Goal: Obtain resource: Download file/media

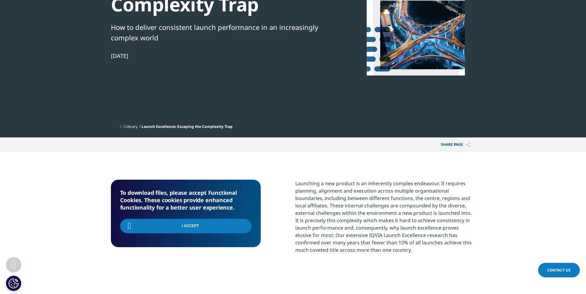
scroll to position [90, 364]
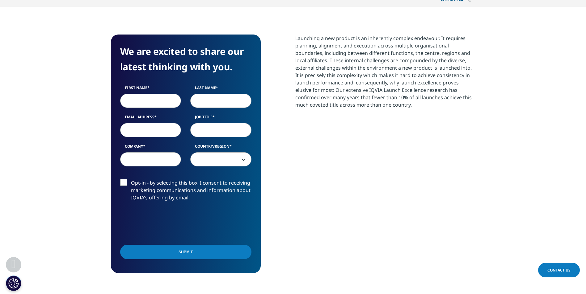
scroll to position [309, 0]
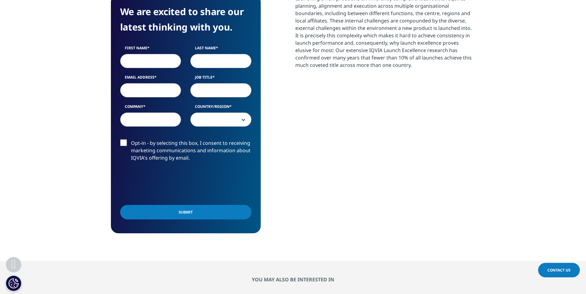
click at [146, 57] on input "First Name" at bounding box center [150, 61] width 61 height 14
type input "k"
type input "Kristin"
type input "Pareja"
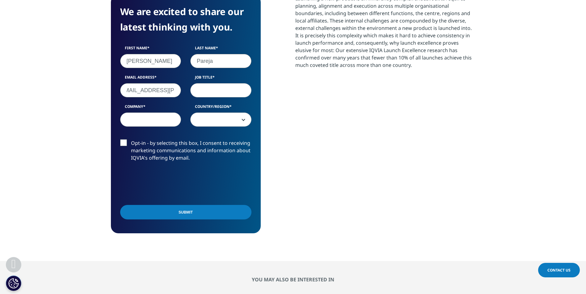
type input "kristin.pareja@boehringer-ingelheim.com"
type input "Payer Marketing"
type input "Boehringer Ingelheim"
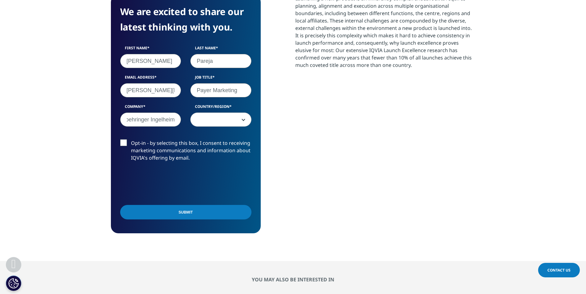
scroll to position [0, 0]
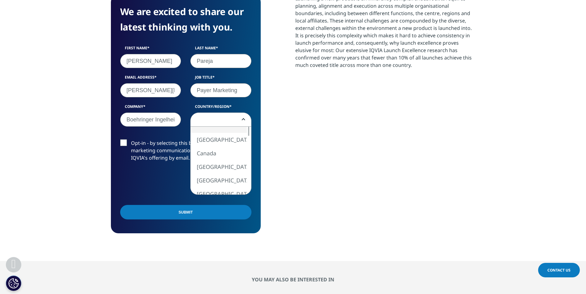
click at [245, 123] on span at bounding box center [220, 120] width 60 height 14
select select "[GEOGRAPHIC_DATA]"
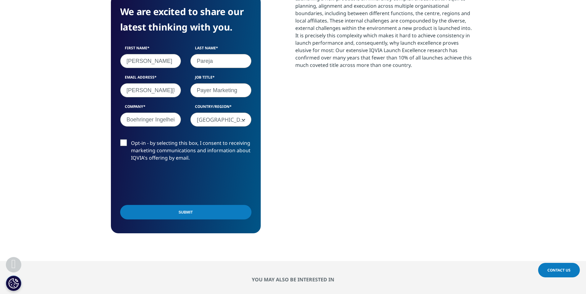
click at [123, 143] on label "Opt-in - by selecting this box, I consent to receiving marketing communications…" at bounding box center [185, 153] width 131 height 26
click at [131, 140] on input "Opt-in - by selecting this box, I consent to receiving marketing communications…" at bounding box center [131, 140] width 0 height 0
click at [193, 214] on input "Submit" at bounding box center [185, 212] width 131 height 15
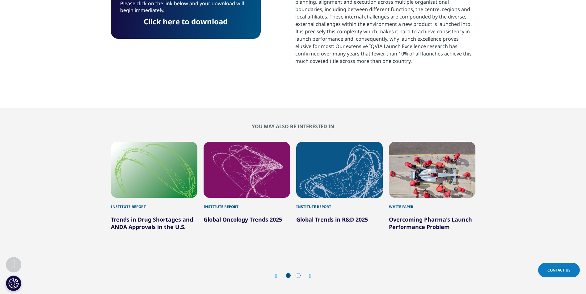
scroll to position [90, 364]
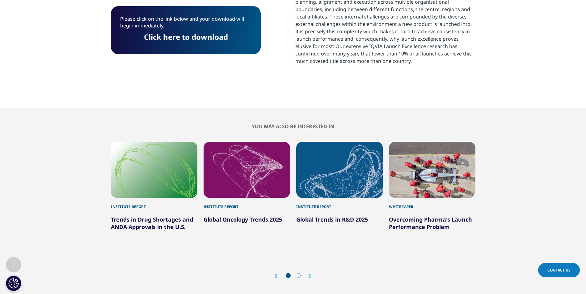
click at [173, 36] on link "Click here to download" at bounding box center [186, 37] width 84 height 10
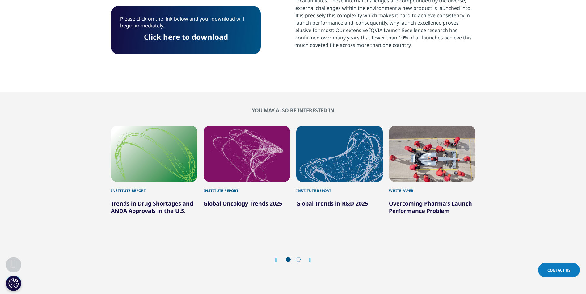
scroll to position [344, 0]
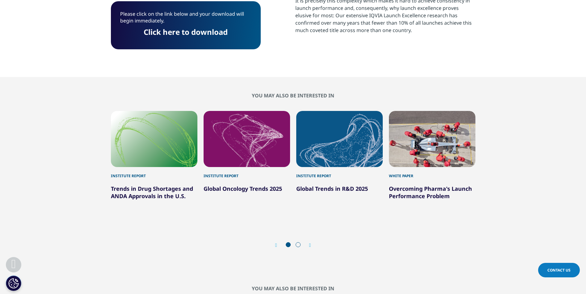
click at [308, 244] on div "Next" at bounding box center [307, 246] width 8 height 6
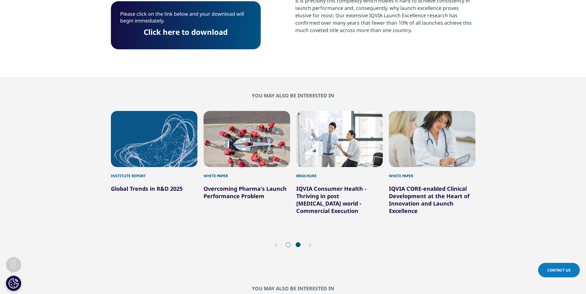
click at [309, 244] on icon "Next slide" at bounding box center [310, 245] width 2 height 5
click at [422, 141] on div "6 / 6" at bounding box center [432, 139] width 86 height 56
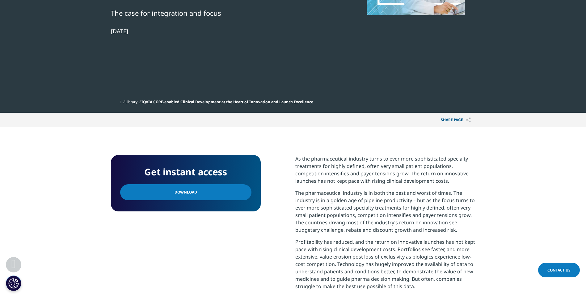
scroll to position [185, 0]
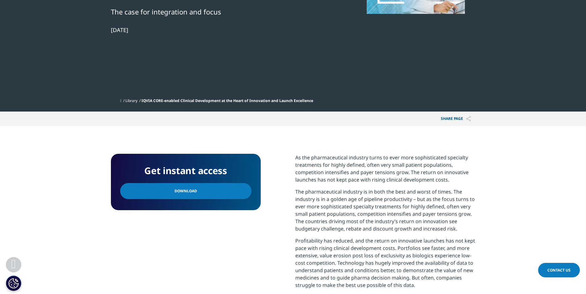
click at [184, 192] on span "Download" at bounding box center [185, 191] width 23 height 7
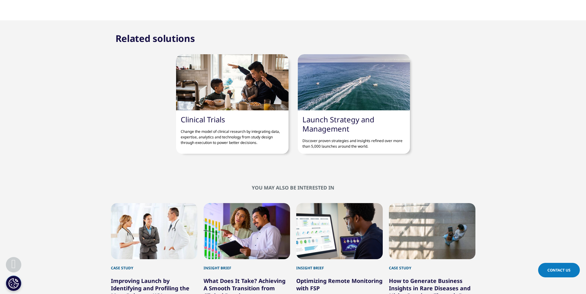
scroll to position [710, 0]
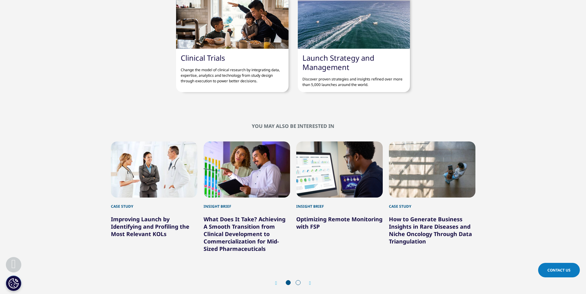
click at [147, 229] on link "Improving Launch by Identifying and Profiling the Most Relevant KOLs" at bounding box center [150, 227] width 78 height 22
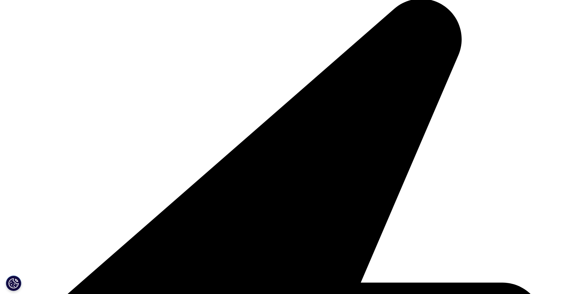
scroll to position [216, 0]
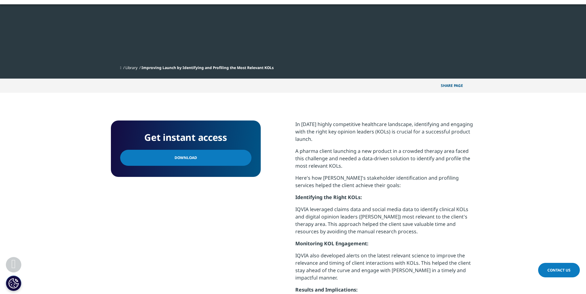
click at [188, 161] on span "Download" at bounding box center [185, 158] width 23 height 7
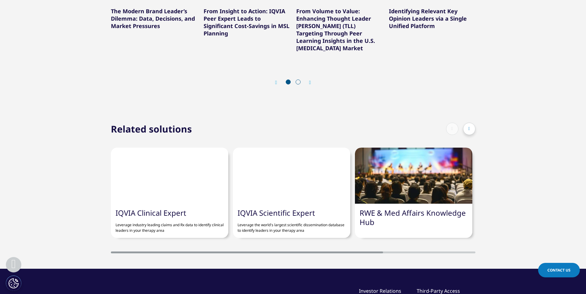
scroll to position [772, 0]
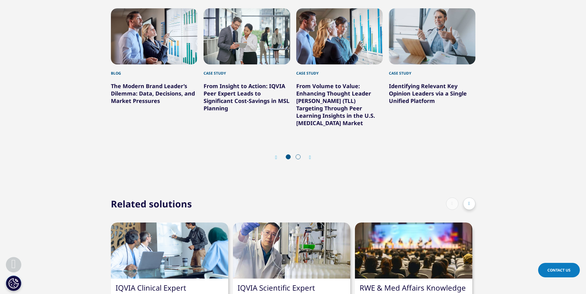
click at [309, 157] on icon "Next slide" at bounding box center [310, 157] width 2 height 5
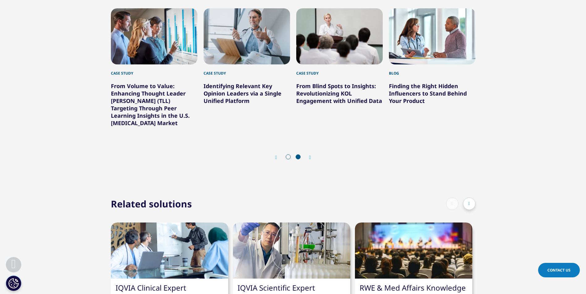
click at [309, 160] on icon "Next slide" at bounding box center [310, 157] width 2 height 5
click at [310, 159] on icon "Next slide" at bounding box center [310, 157] width 2 height 5
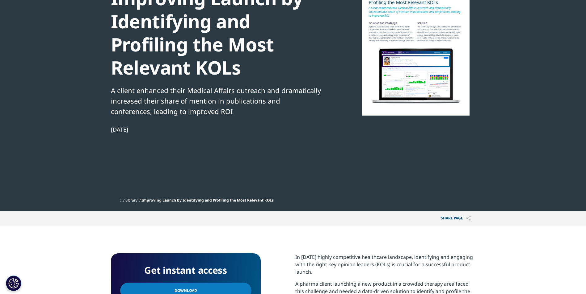
scroll to position [0, 0]
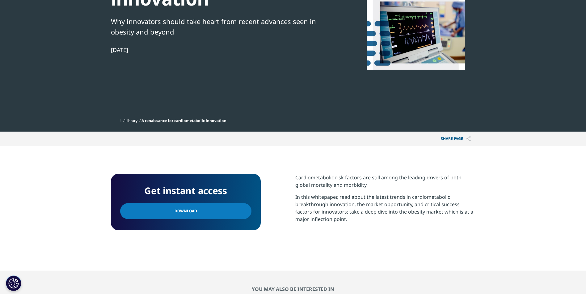
scroll to position [216, 0]
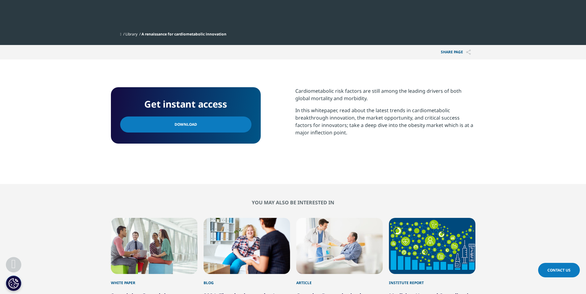
click at [196, 127] on link "Download" at bounding box center [185, 125] width 131 height 16
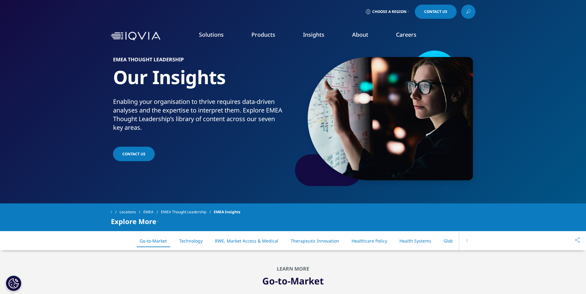
click at [468, 11] on icon at bounding box center [467, 12] width 5 height 8
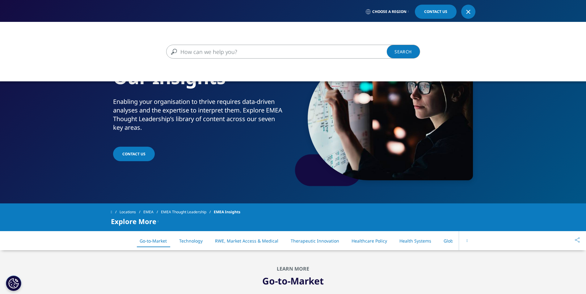
click at [307, 48] on input "Search" at bounding box center [284, 52] width 236 height 14
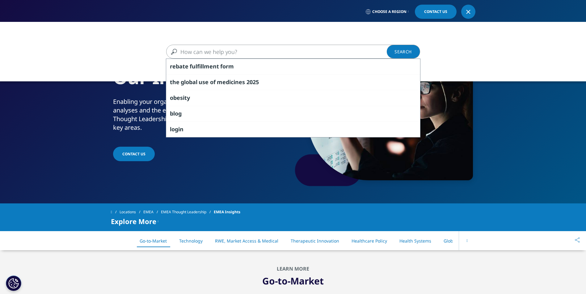
type input "A"
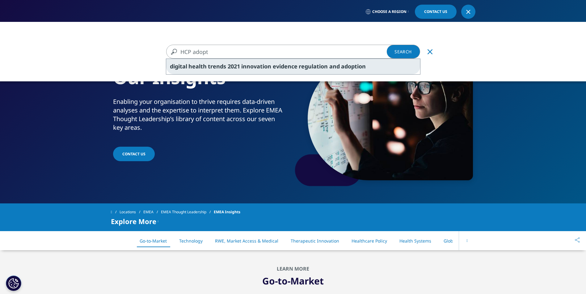
type input "HCP adopt"
click at [265, 64] on span "innovation" at bounding box center [256, 66] width 30 height 7
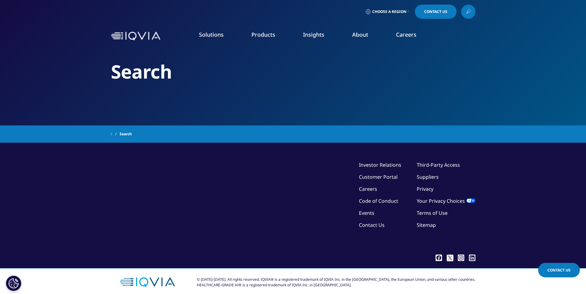
type input "digital health trends 2021 innovation evidence regulation and adoption"
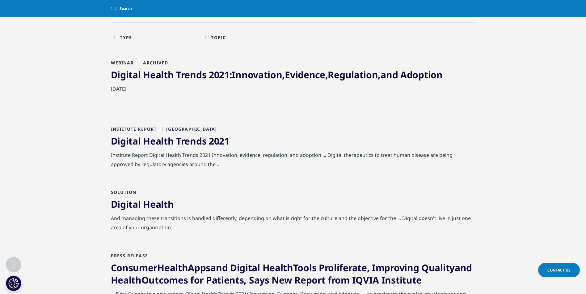
scroll to position [93, 0]
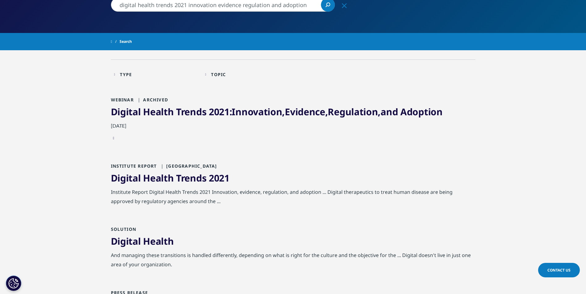
click at [228, 111] on span "2021" at bounding box center [219, 112] width 21 height 13
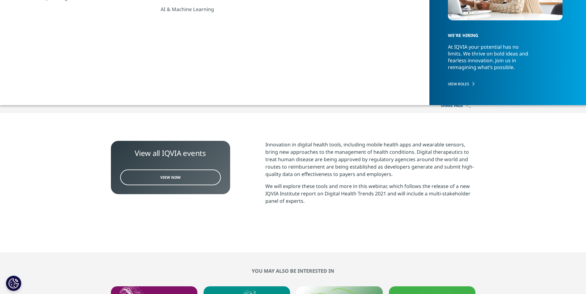
scroll to position [31, 0]
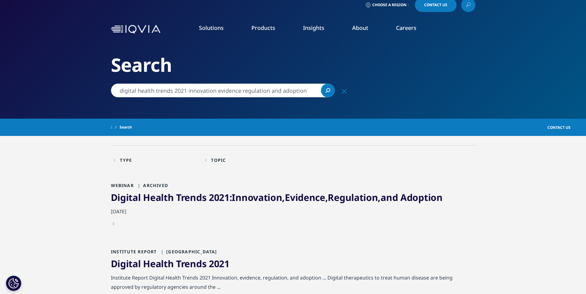
click at [181, 90] on input "digital health trends 2021 innovation evidence regulation and adoption" at bounding box center [223, 91] width 224 height 14
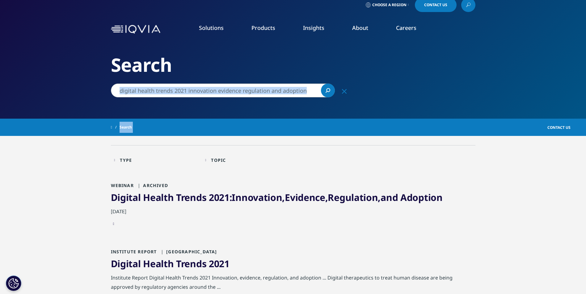
drag, startPoint x: 314, startPoint y: 104, endPoint x: 285, endPoint y: 104, distance: 29.0
drag, startPoint x: 285, startPoint y: 104, endPoint x: 315, endPoint y: 91, distance: 32.5
click at [315, 91] on input "digital health trends 2021 innovation evidence regulation and adoption" at bounding box center [223, 91] width 224 height 14
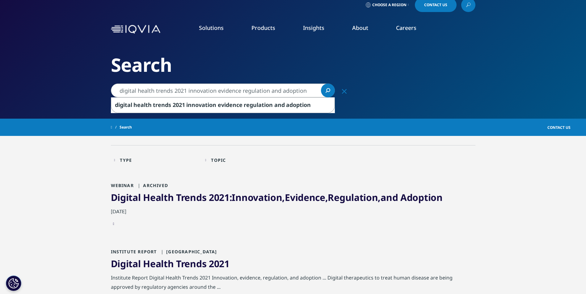
drag, startPoint x: 315, startPoint y: 93, endPoint x: 93, endPoint y: 87, distance: 222.3
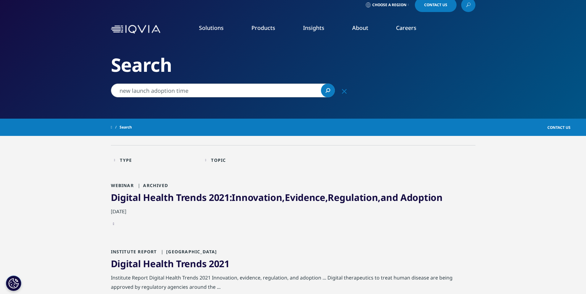
type input "new launch adoption time"
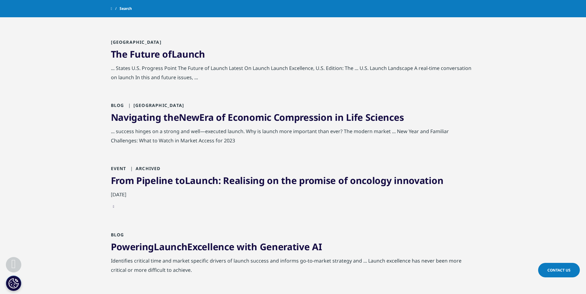
scroll to position [370, 0]
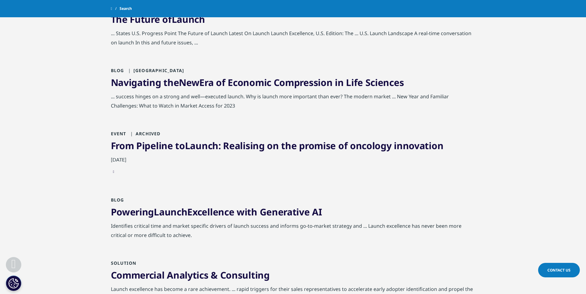
drag, startPoint x: 295, startPoint y: 147, endPoint x: 508, endPoint y: 186, distance: 216.8
click at [518, 183] on div "Type Loading Clear Or/And Operator Toggle Blog 134 Toggle Toggle Case Study 1 T…" at bounding box center [293, 131] width 586 height 734
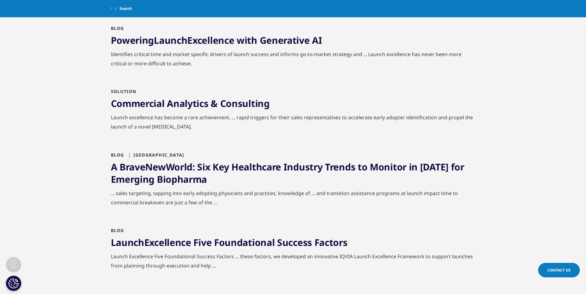
scroll to position [556, 0]
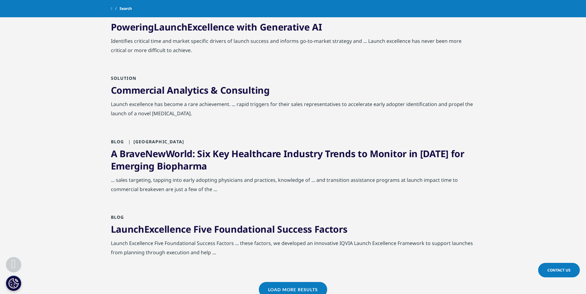
click at [305, 290] on link "Load More Results" at bounding box center [293, 289] width 68 height 15
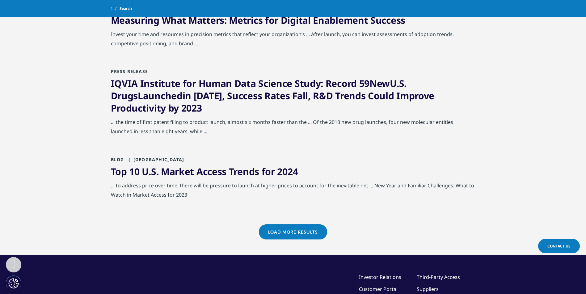
scroll to position [1296, 0]
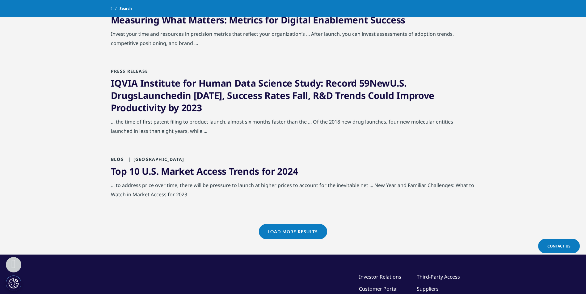
click at [298, 232] on link "Load More Results" at bounding box center [293, 231] width 68 height 15
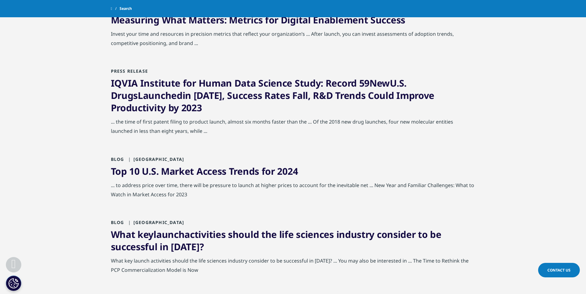
scroll to position [1389, 0]
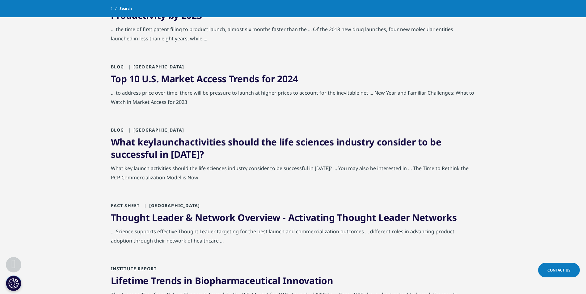
drag, startPoint x: 158, startPoint y: 143, endPoint x: 573, endPoint y: 178, distance: 416.6
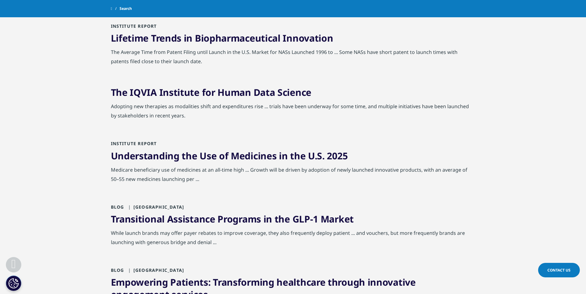
scroll to position [1636, 0]
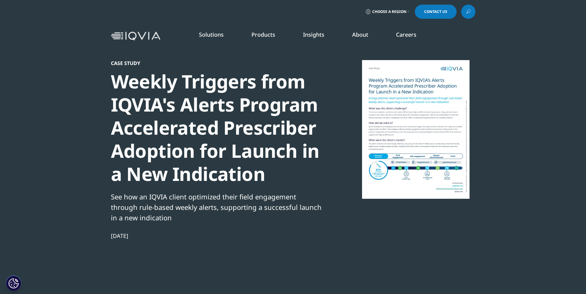
scroll to position [260, 364]
click at [419, 140] on div at bounding box center [415, 129] width 119 height 139
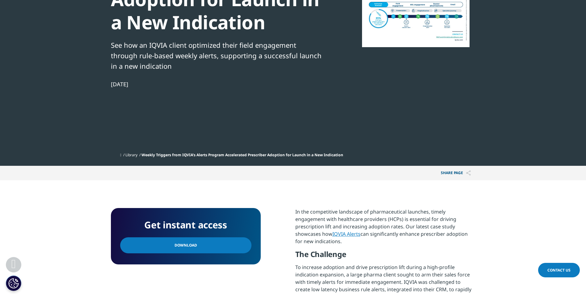
scroll to position [154, 0]
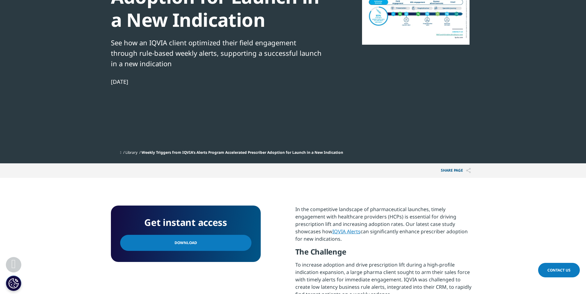
click at [194, 244] on link "Download" at bounding box center [185, 243] width 131 height 16
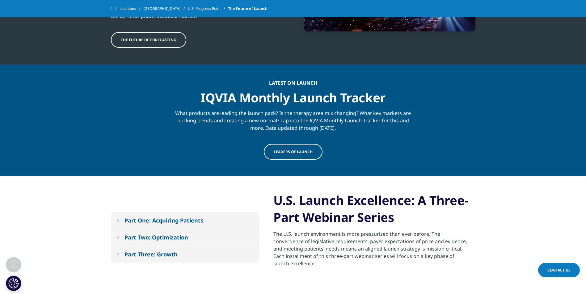
scroll to position [525, 0]
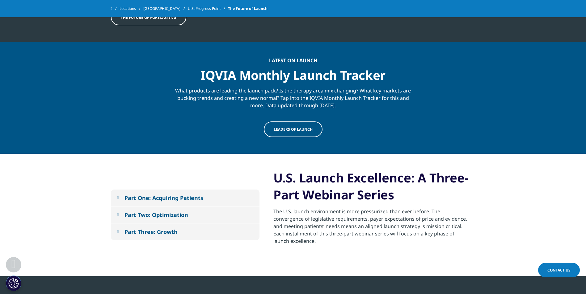
click at [166, 194] on div "Part One: Acquiring Patients" at bounding box center [163, 197] width 79 height 7
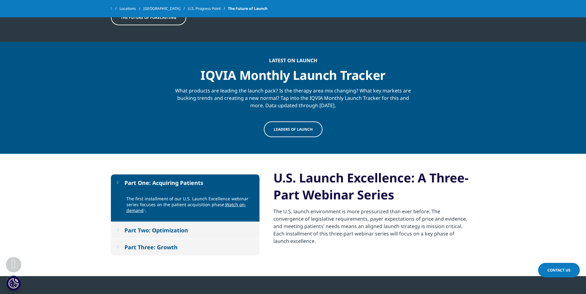
click at [175, 227] on div "Part Two: Optimization" at bounding box center [156, 230] width 64 height 7
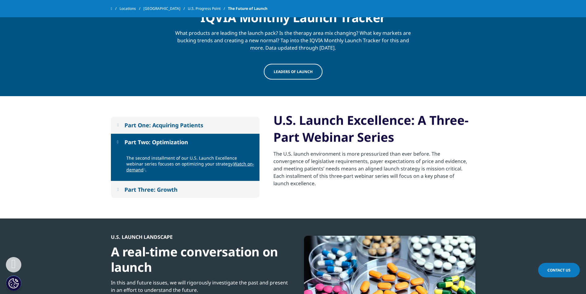
scroll to position [586, 0]
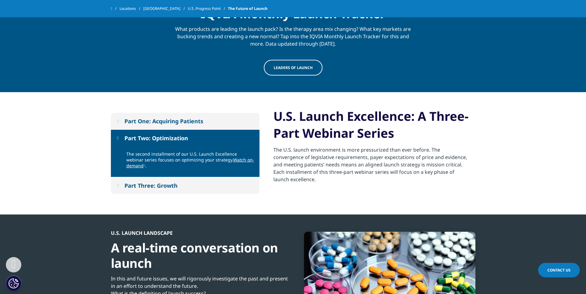
click at [172, 182] on div "Part Three: Growth" at bounding box center [150, 185] width 53 height 7
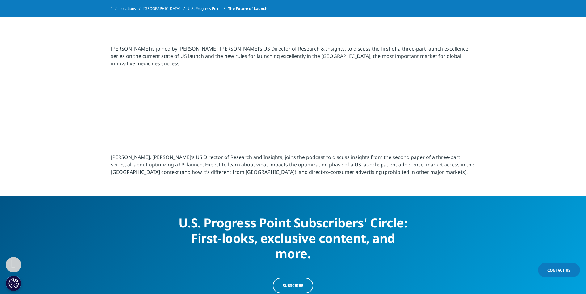
scroll to position [1080, 0]
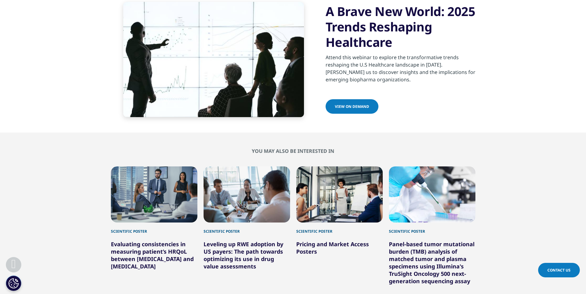
scroll to position [1759, 0]
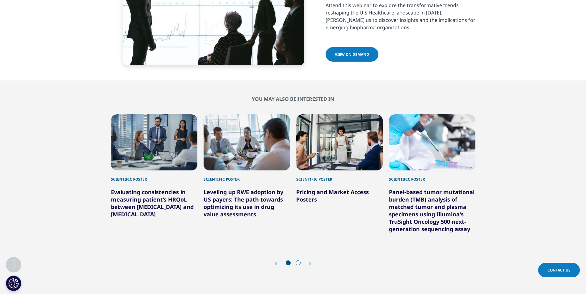
click at [309, 261] on icon "Next slide" at bounding box center [310, 263] width 2 height 5
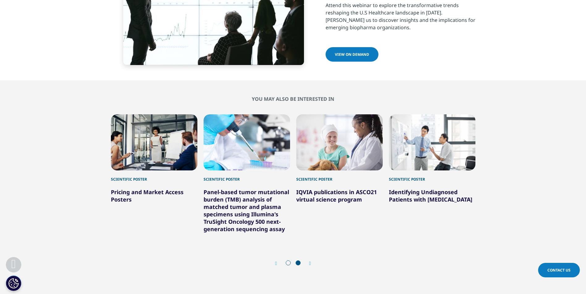
click at [310, 261] on icon "Next slide" at bounding box center [310, 263] width 2 height 5
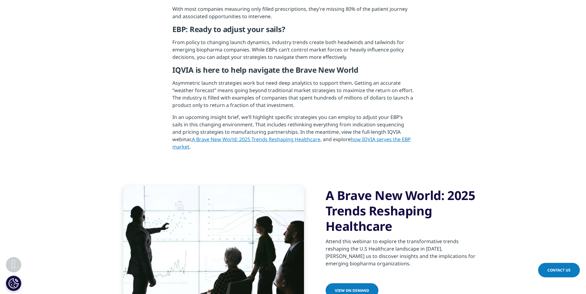
scroll to position [1451, 0]
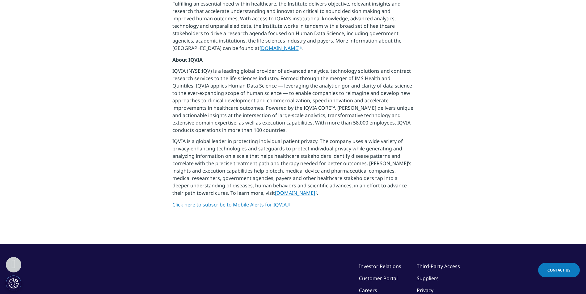
scroll to position [803, 0]
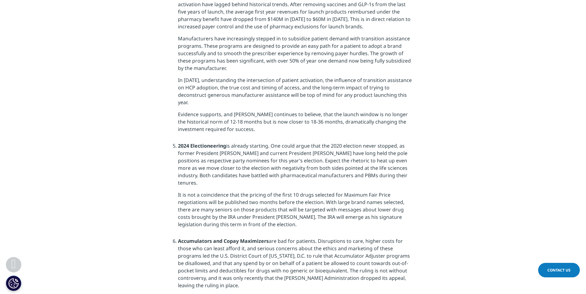
scroll to position [895, 0]
click at [279, 94] on p "In 2024, understanding the intersection of patient activation, the influence of…" at bounding box center [296, 93] width 236 height 34
drag, startPoint x: 251, startPoint y: 81, endPoint x: 289, endPoint y: 83, distance: 38.6
click at [289, 83] on p "In 2024, understanding the intersection of patient activation, the influence of…" at bounding box center [296, 93] width 236 height 34
drag, startPoint x: 289, startPoint y: 83, endPoint x: 293, endPoint y: 113, distance: 29.9
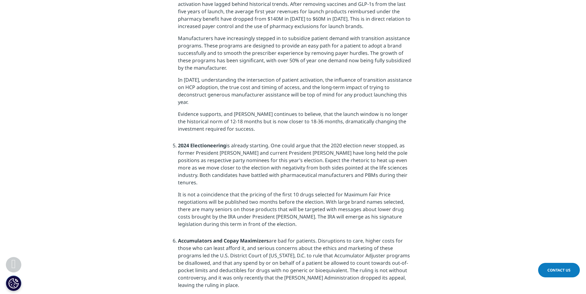
click at [293, 113] on p "Evidence supports, and IQVIA continues to believe, that the launch window is no…" at bounding box center [296, 123] width 236 height 27
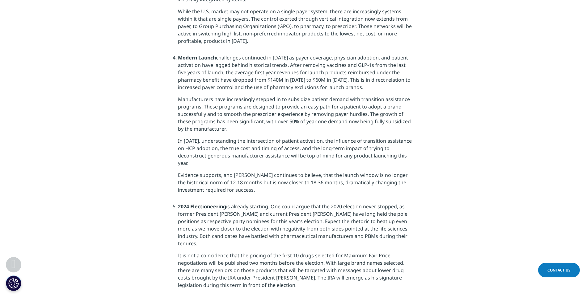
scroll to position [833, 0]
drag, startPoint x: 214, startPoint y: 144, endPoint x: 218, endPoint y: 142, distance: 4.1
click at [216, 143] on p "In 2024, understanding the intersection of patient activation, the influence of…" at bounding box center [296, 155] width 236 height 34
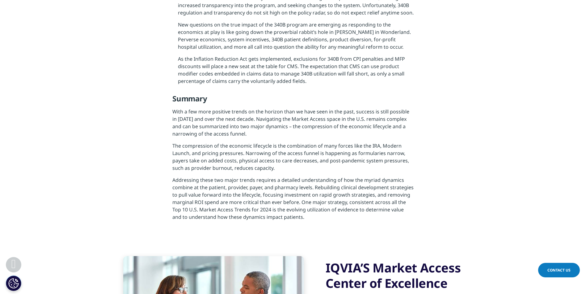
scroll to position [1975, 0]
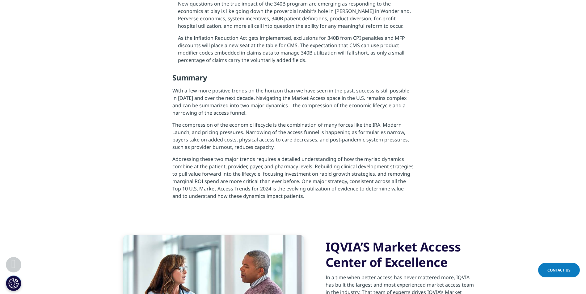
click at [294, 87] on p "With a few more positive trends on the horizon than we have seen in the past, s…" at bounding box center [292, 104] width 241 height 34
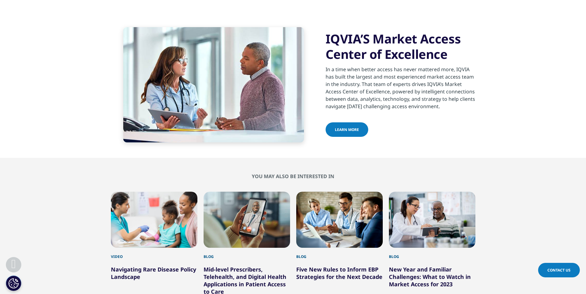
scroll to position [2191, 0]
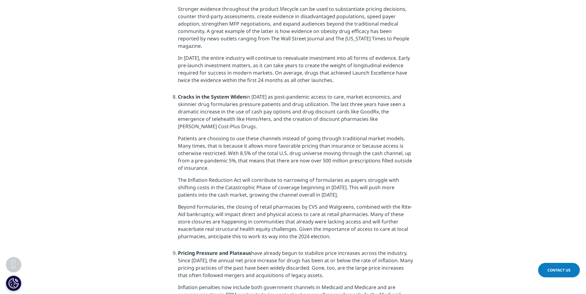
scroll to position [1512, 0]
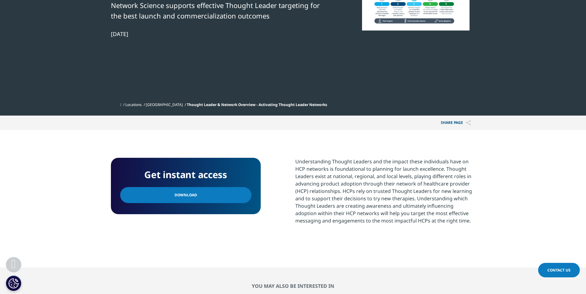
scroll to position [185, 0]
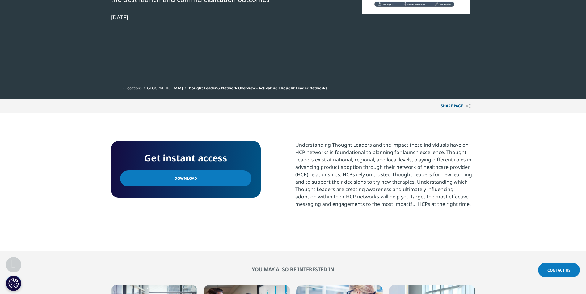
click at [234, 182] on link "Download" at bounding box center [185, 179] width 131 height 16
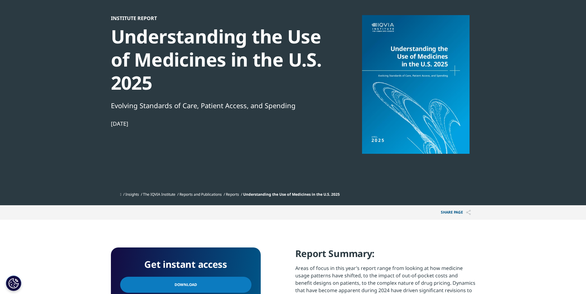
scroll to position [123, 0]
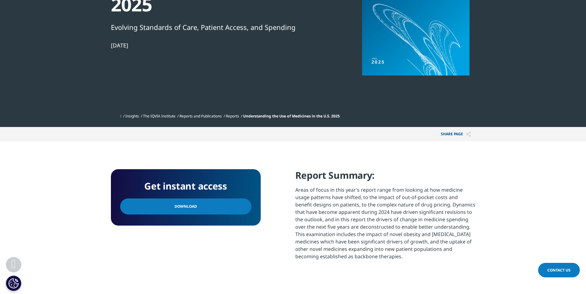
click at [180, 209] on span "Download" at bounding box center [185, 206] width 23 height 7
